Goal: Find specific page/section: Find specific page/section

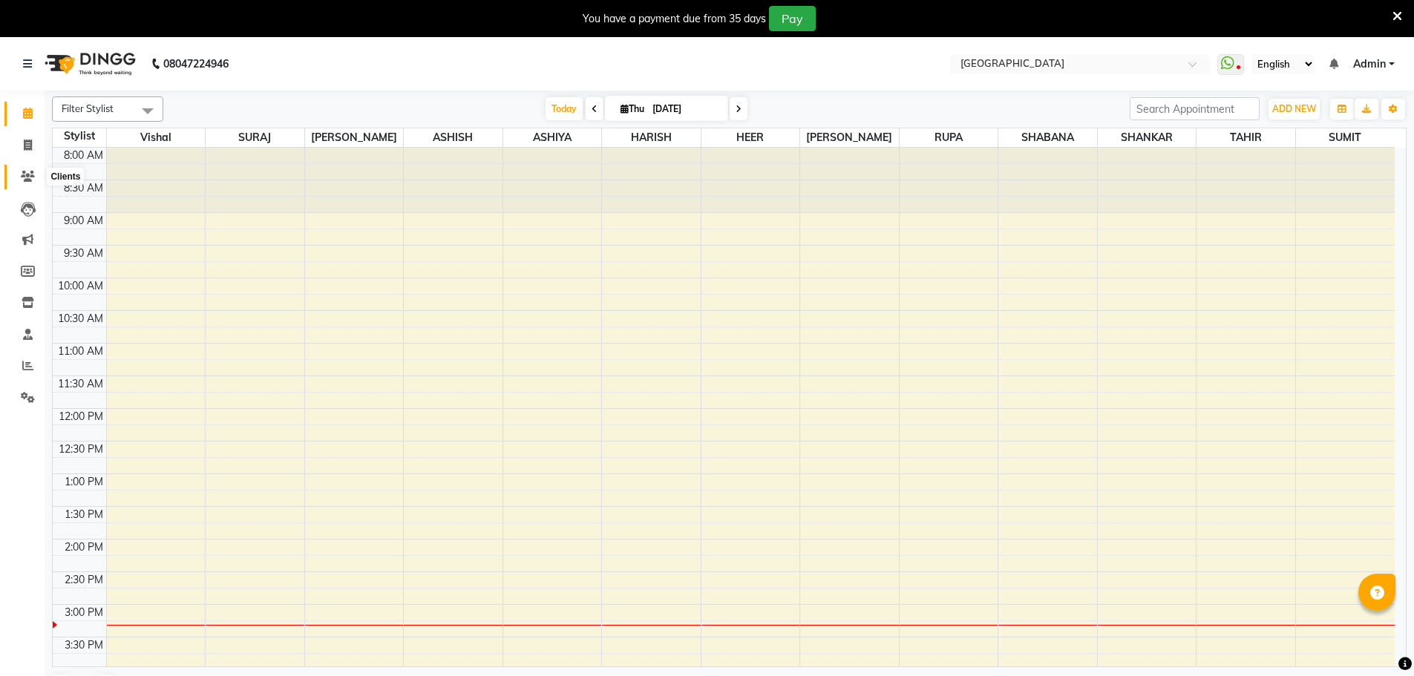
drag, startPoint x: 0, startPoint y: 0, endPoint x: 30, endPoint y: 178, distance: 180.6
click at [30, 178] on icon at bounding box center [28, 176] width 14 height 11
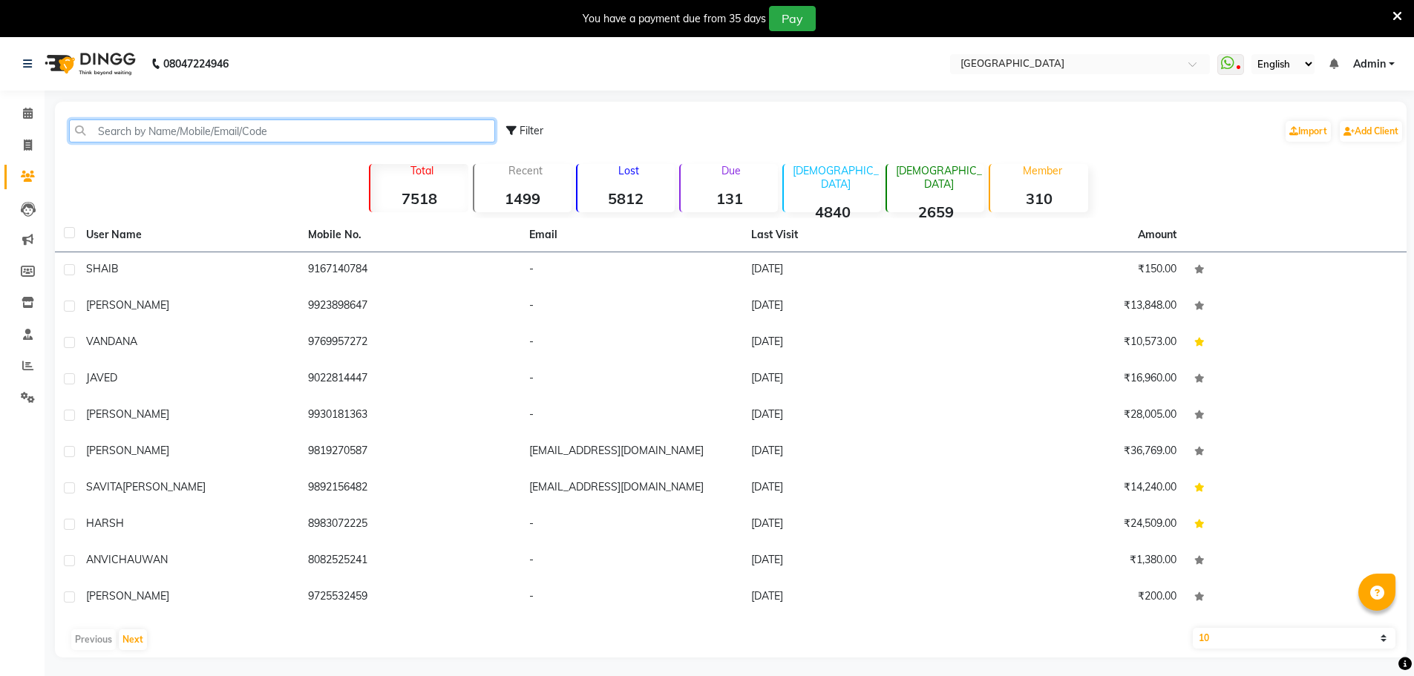
click at [164, 128] on input "text" at bounding box center [282, 131] width 426 height 23
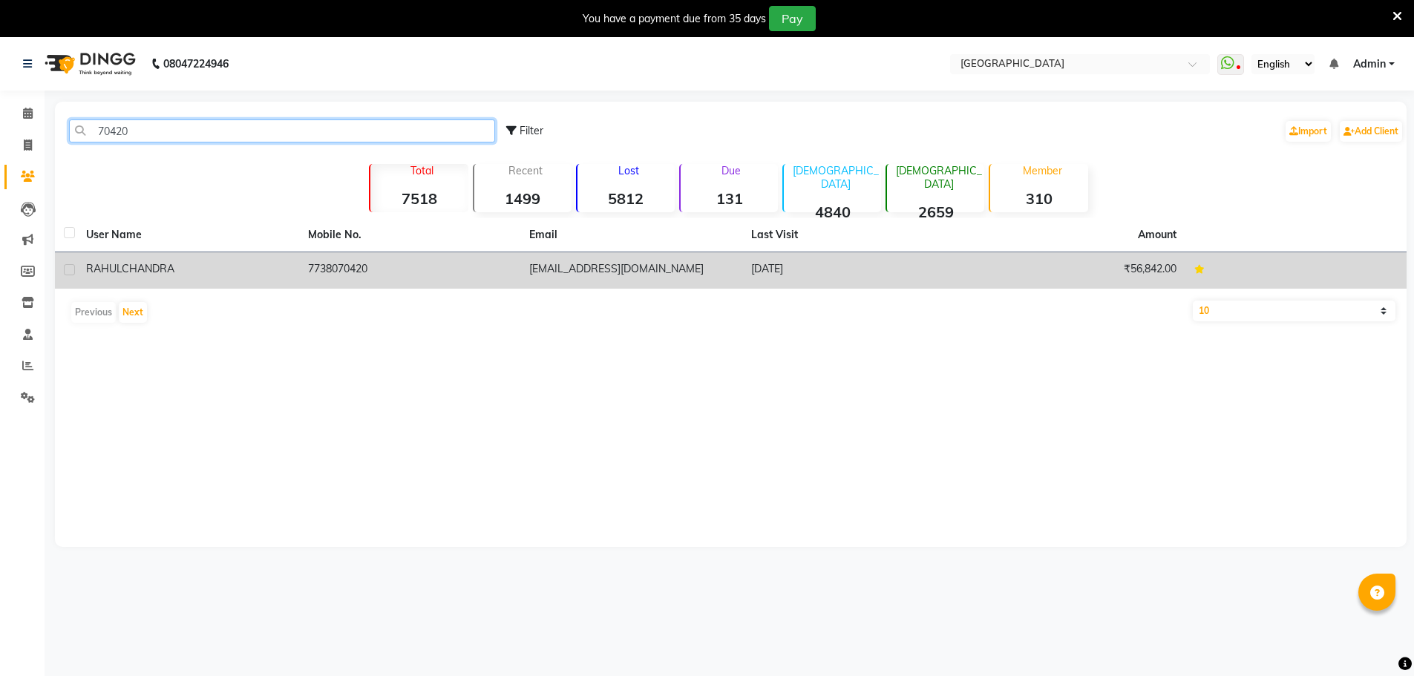
type input "70420"
click at [318, 266] on td "7738070420" at bounding box center [410, 270] width 222 height 36
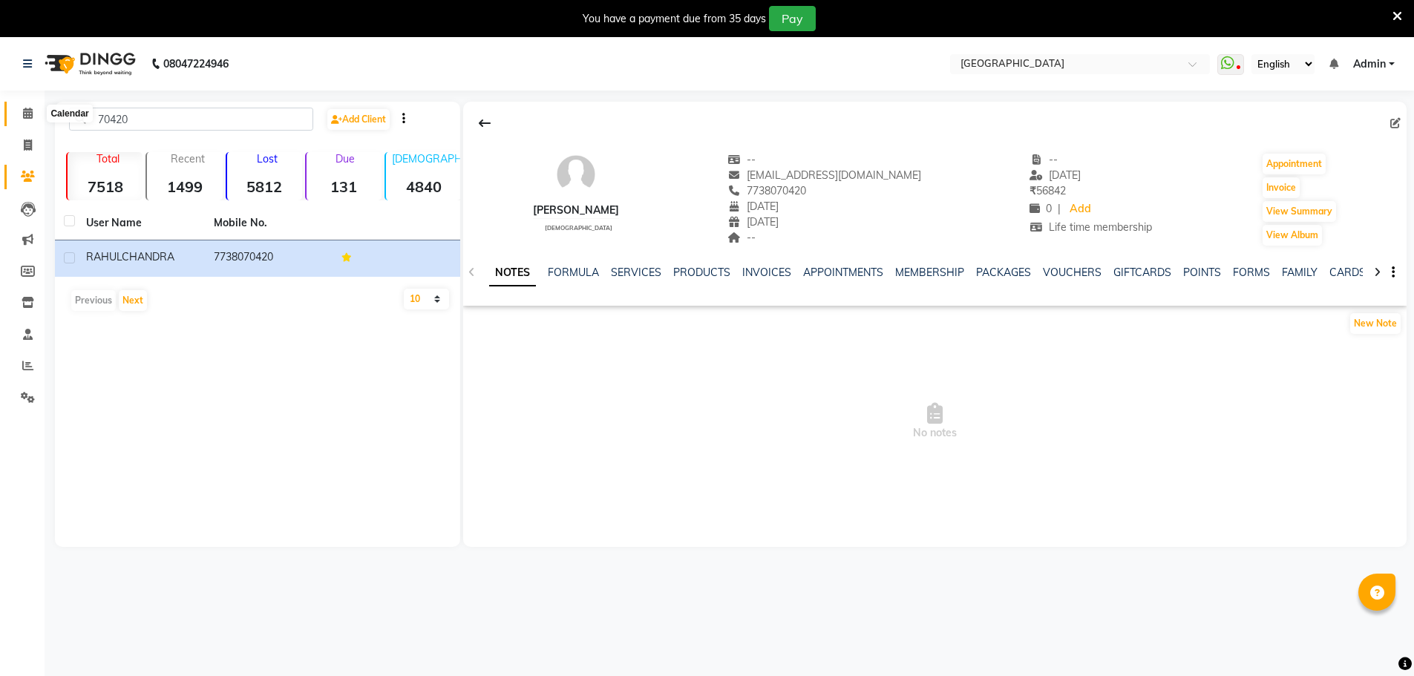
click at [25, 111] on icon at bounding box center [28, 113] width 10 height 11
